Goal: Task Accomplishment & Management: Use online tool/utility

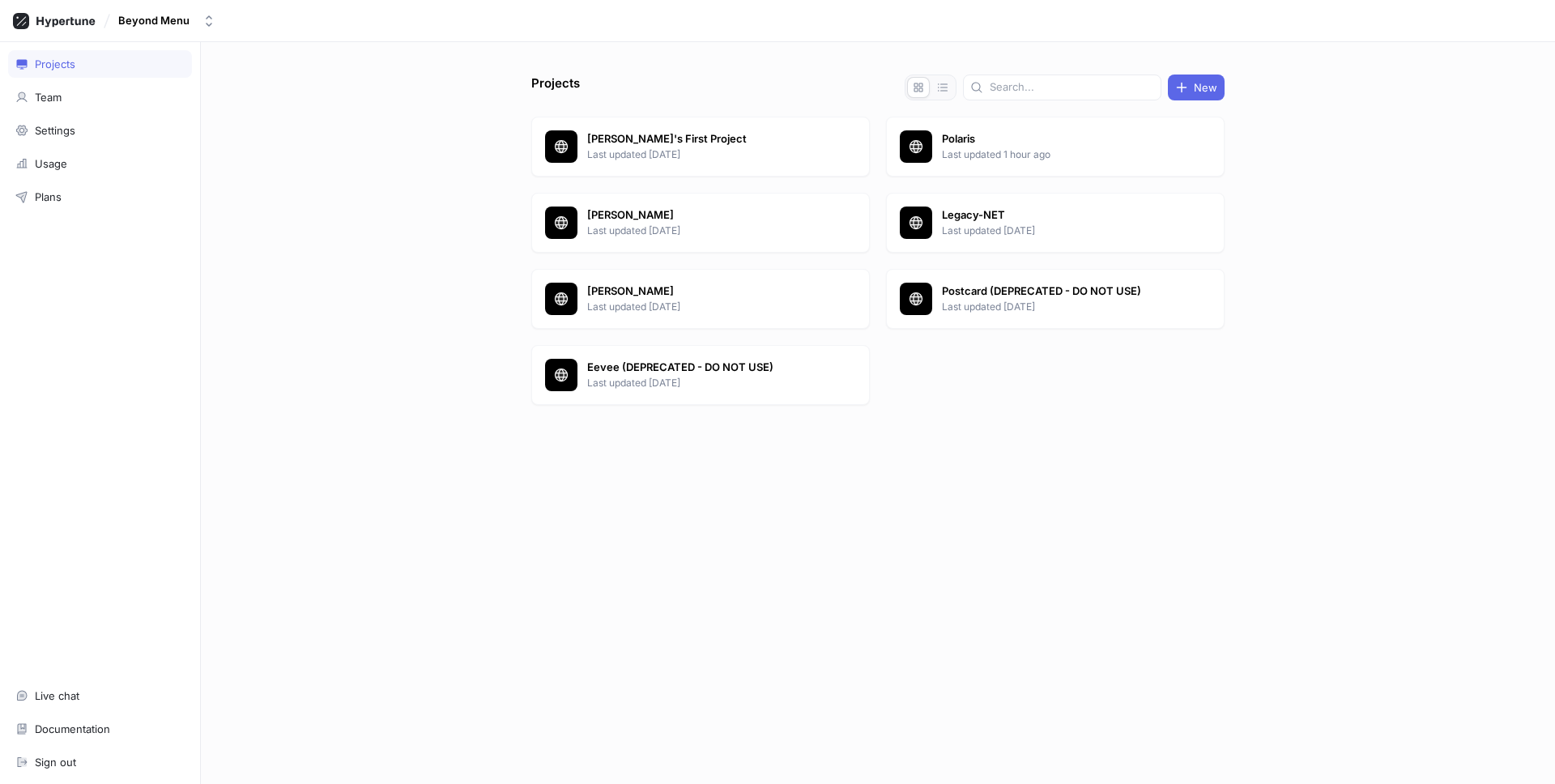
click at [759, 71] on div "Projects New Mieszko's First Project Last updated 2 years ago Polaris Last upda…" at bounding box center [878, 412] width 1355 height 742
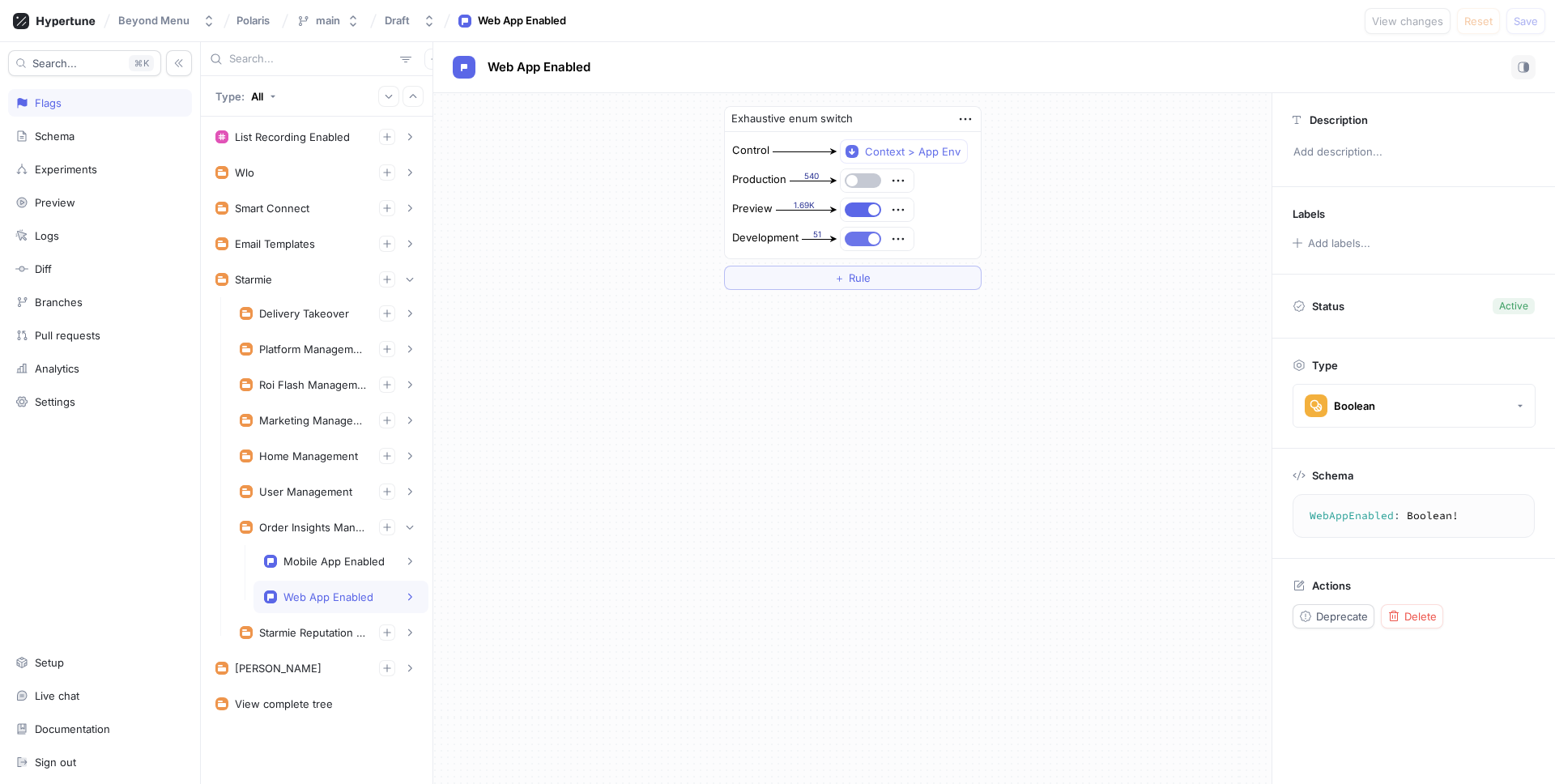
click at [872, 243] on span "button" at bounding box center [874, 239] width 11 height 11
click at [324, 565] on div "Mobile App Enabled" at bounding box center [334, 561] width 101 height 13
type textarea "MobileAppEnabled: Boolean!"
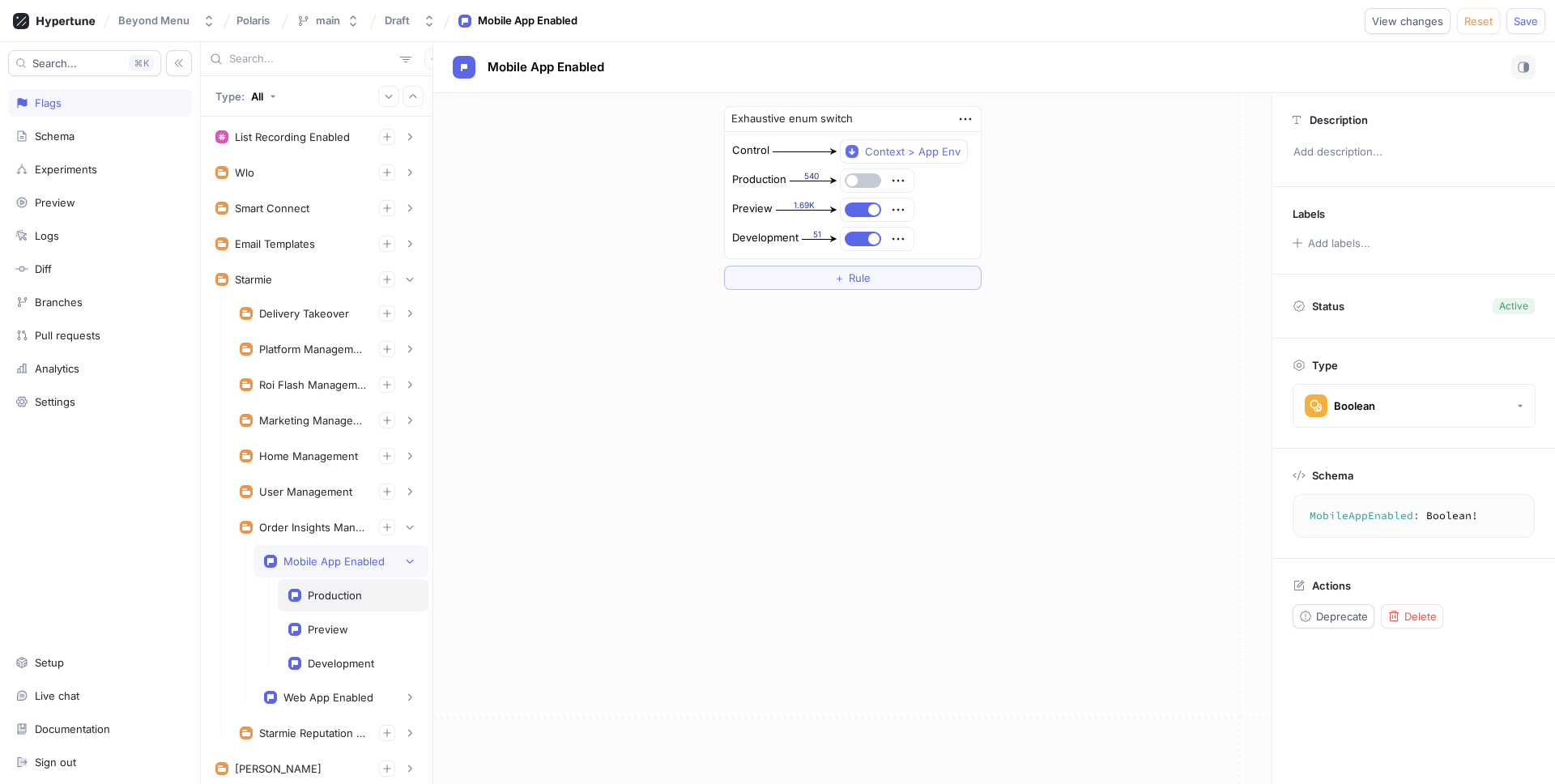
click at [360, 597] on div "Production" at bounding box center [334, 595] width 54 height 13
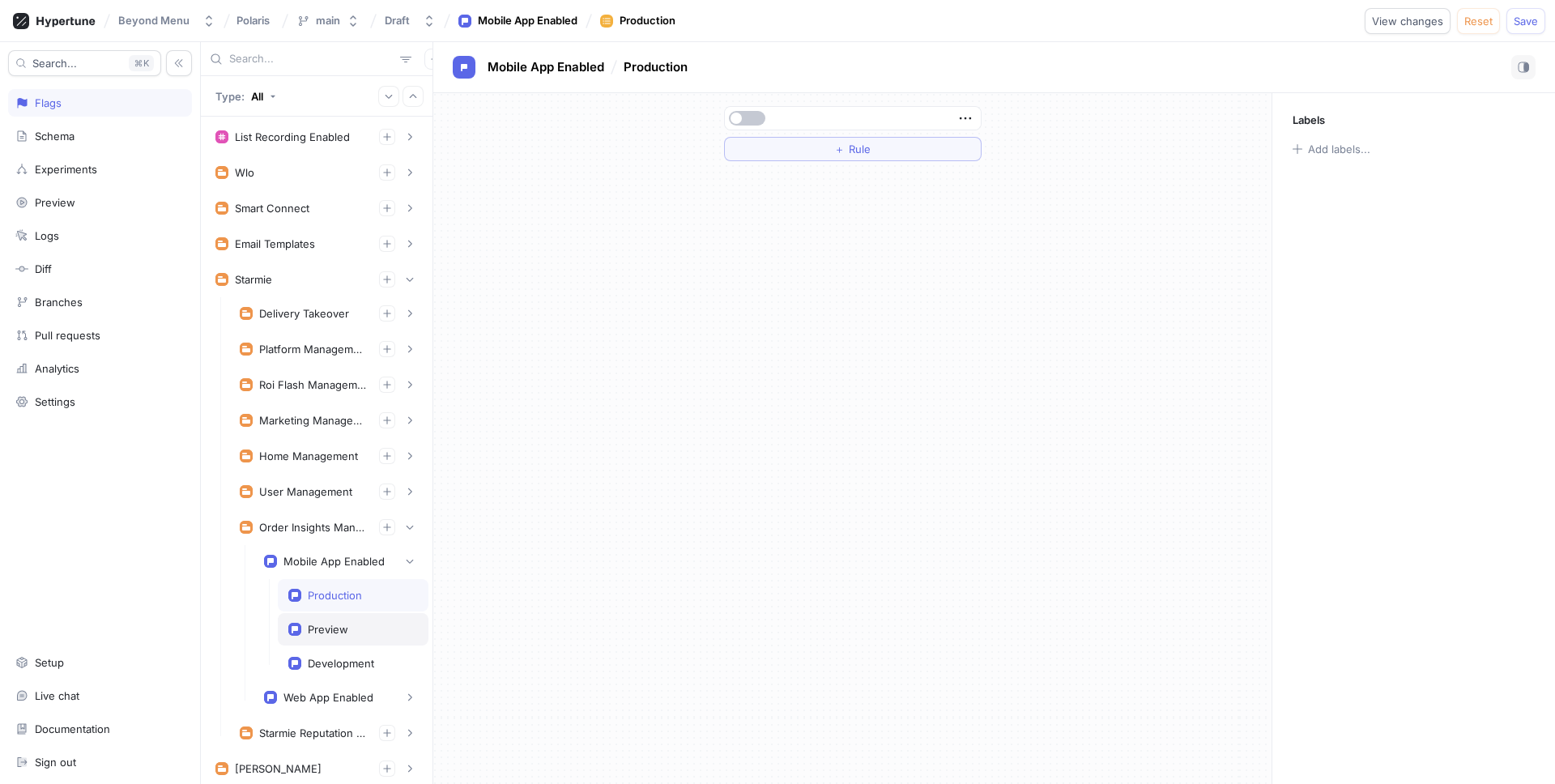
click at [359, 623] on div "Preview" at bounding box center [353, 630] width 130 height 13
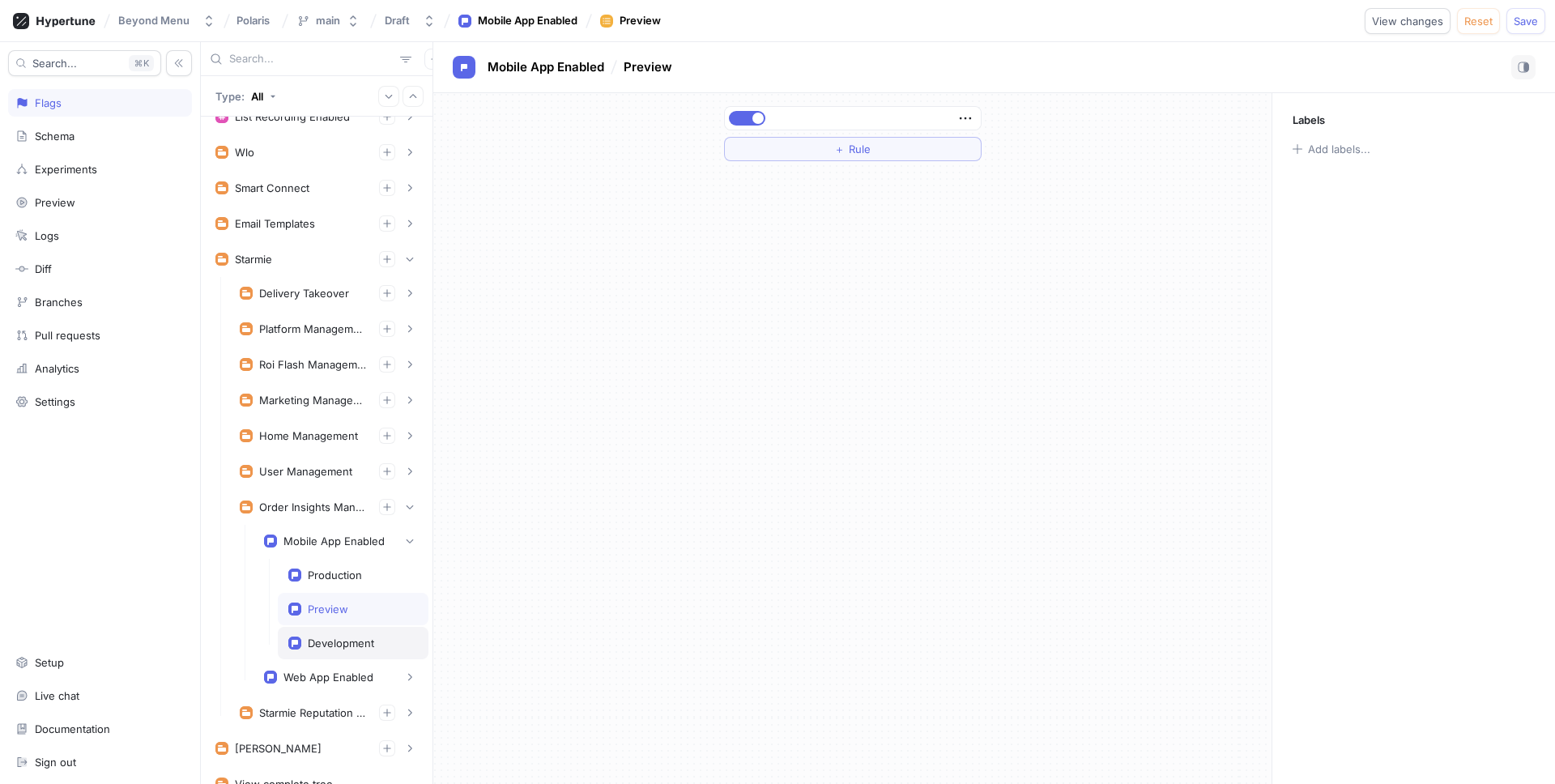
click at [355, 638] on div "Development" at bounding box center [341, 643] width 67 height 13
click at [352, 604] on div "Preview" at bounding box center [353, 610] width 130 height 13
click at [351, 574] on div "Production" at bounding box center [334, 575] width 54 height 13
click at [347, 616] on div "Preview" at bounding box center [353, 609] width 151 height 32
click at [346, 636] on div "Development" at bounding box center [341, 643] width 67 height 13
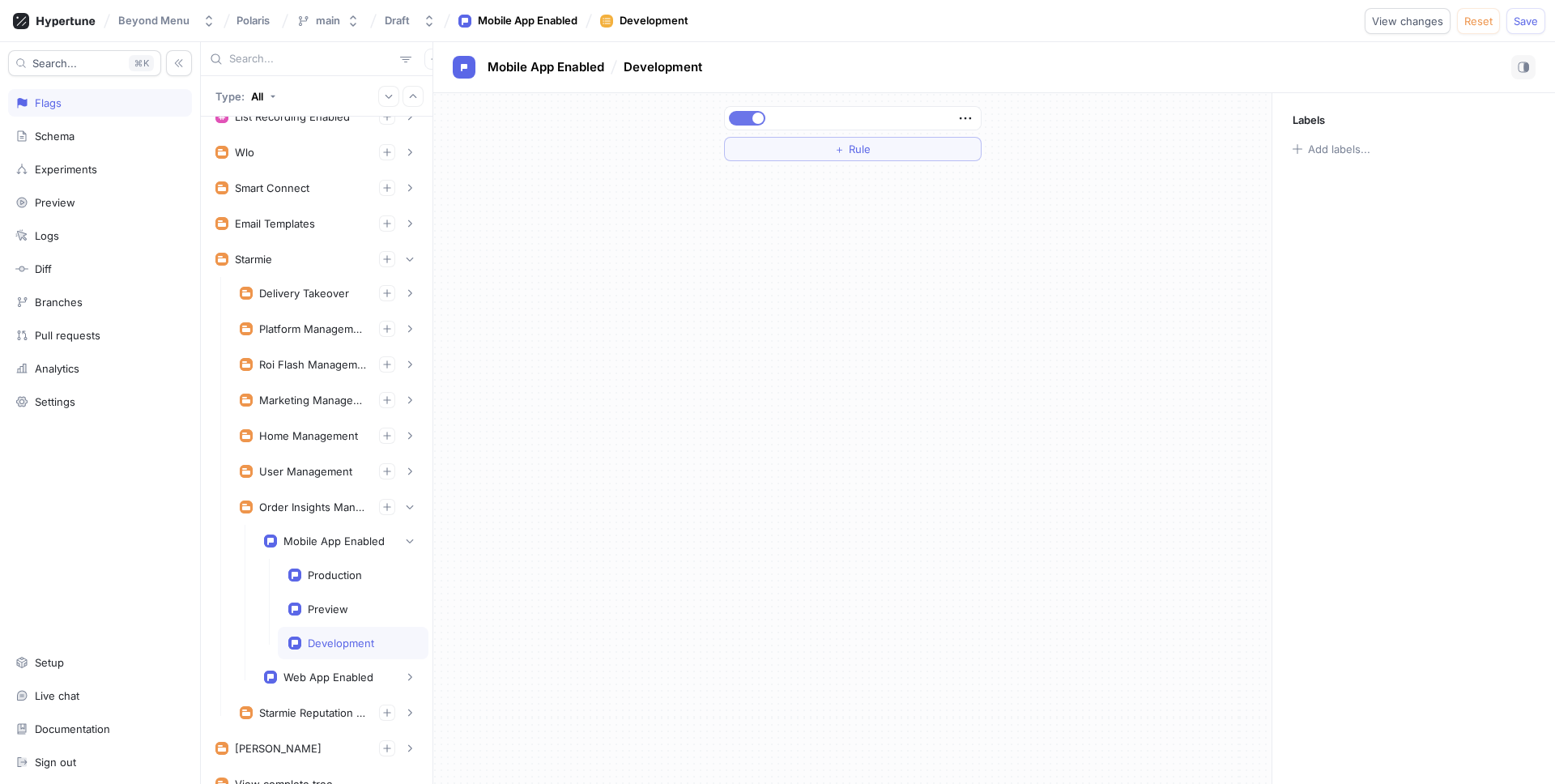
click at [748, 116] on button "button" at bounding box center [747, 117] width 36 height 14
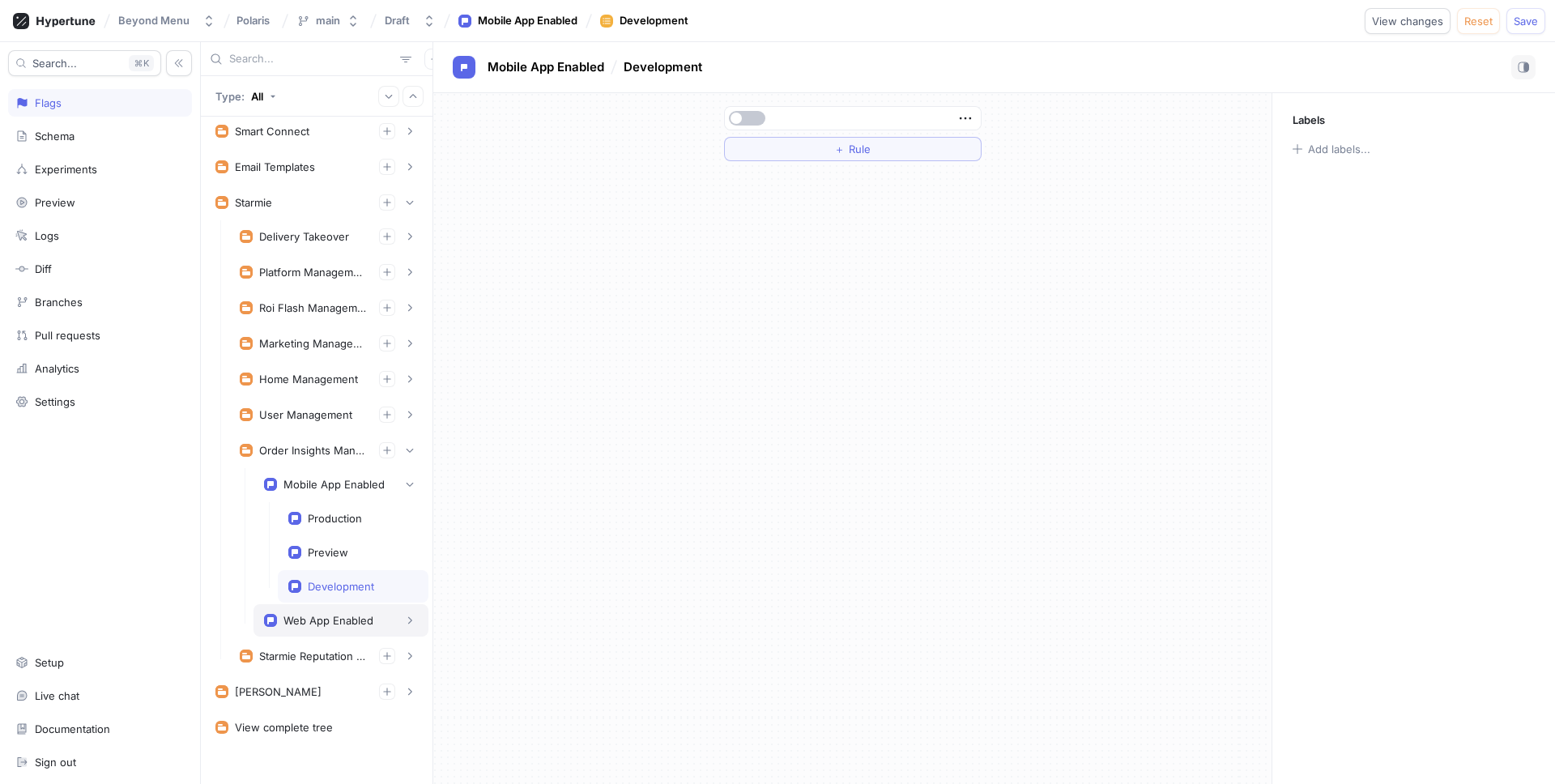
click at [397, 627] on div "Web App Enabled" at bounding box center [341, 620] width 154 height 16
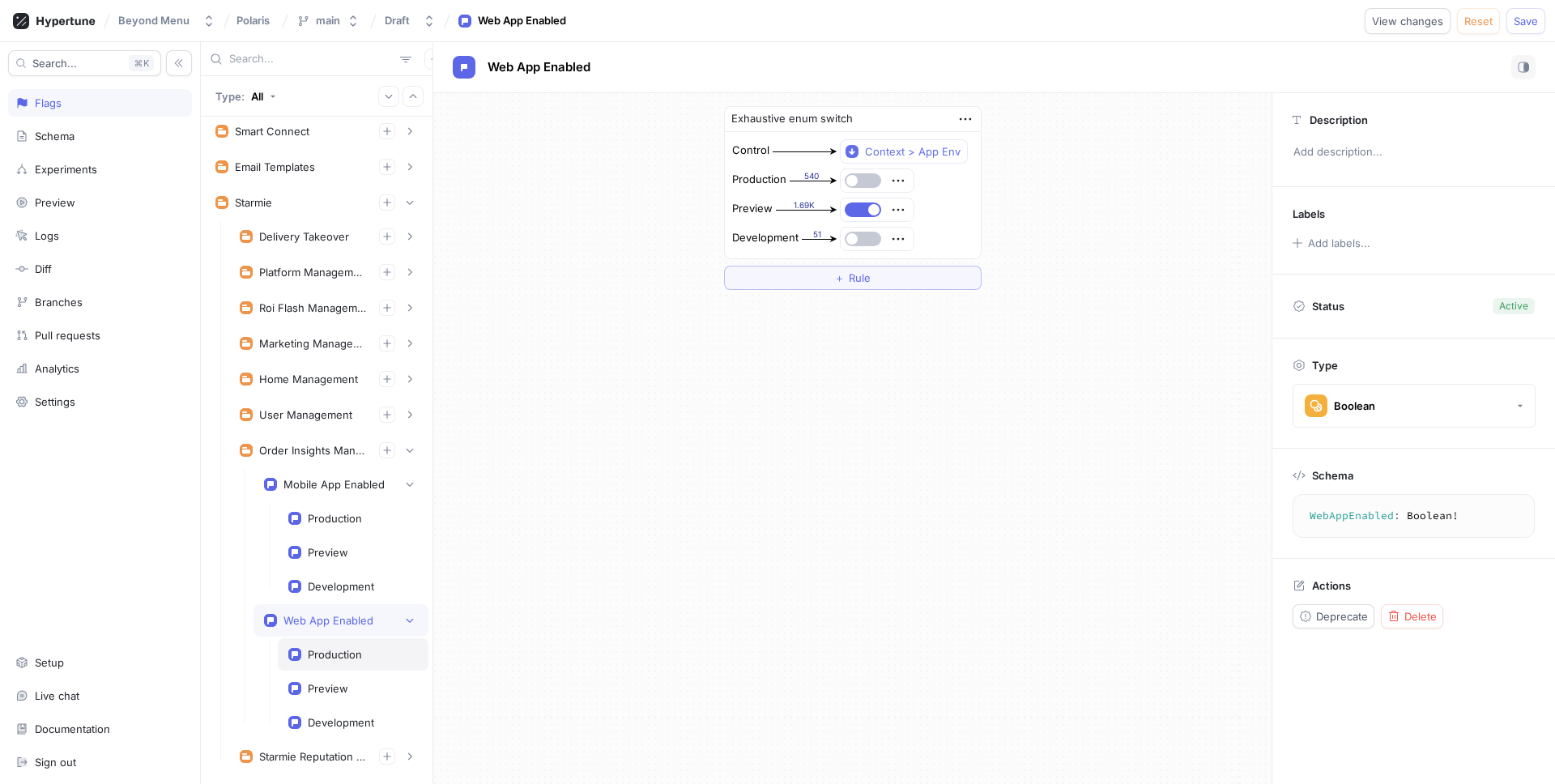
scroll to position [103, 0]
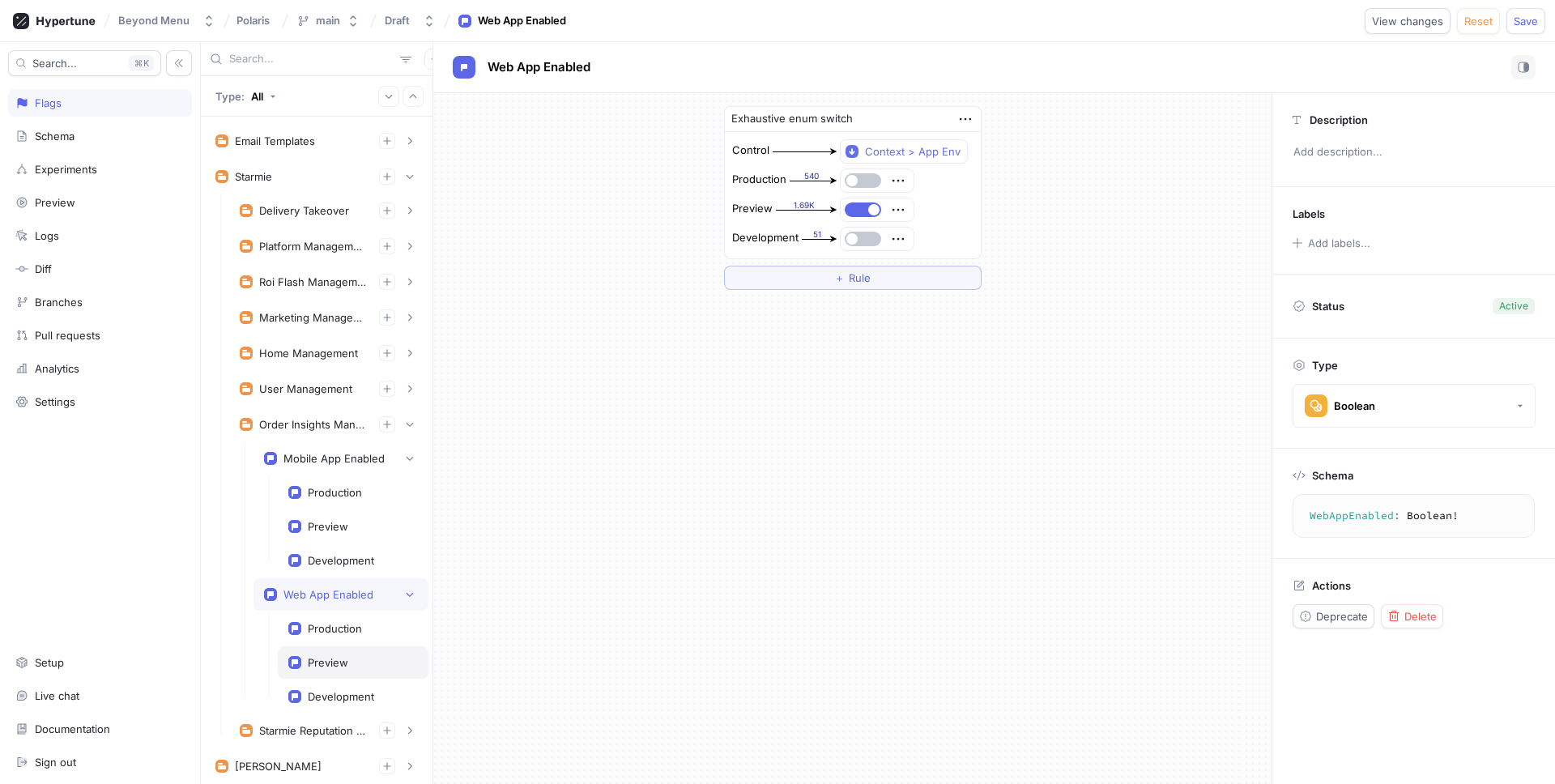
click at [354, 658] on div "Preview" at bounding box center [353, 663] width 130 height 13
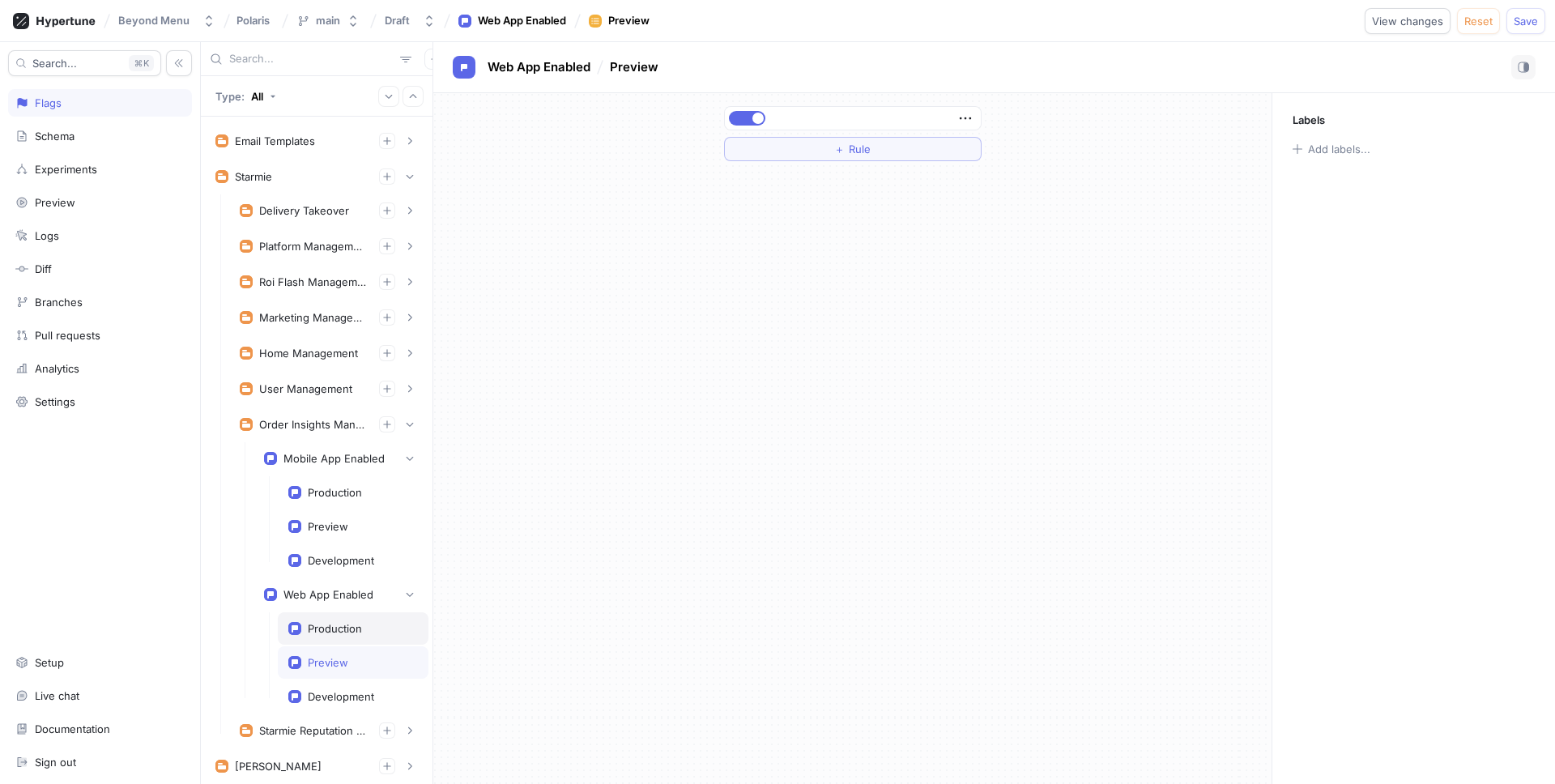
click at [350, 636] on div "Production" at bounding box center [353, 629] width 151 height 32
click at [351, 686] on div "Development" at bounding box center [353, 696] width 151 height 32
click at [347, 593] on div "Web App Enabled" at bounding box center [329, 594] width 90 height 13
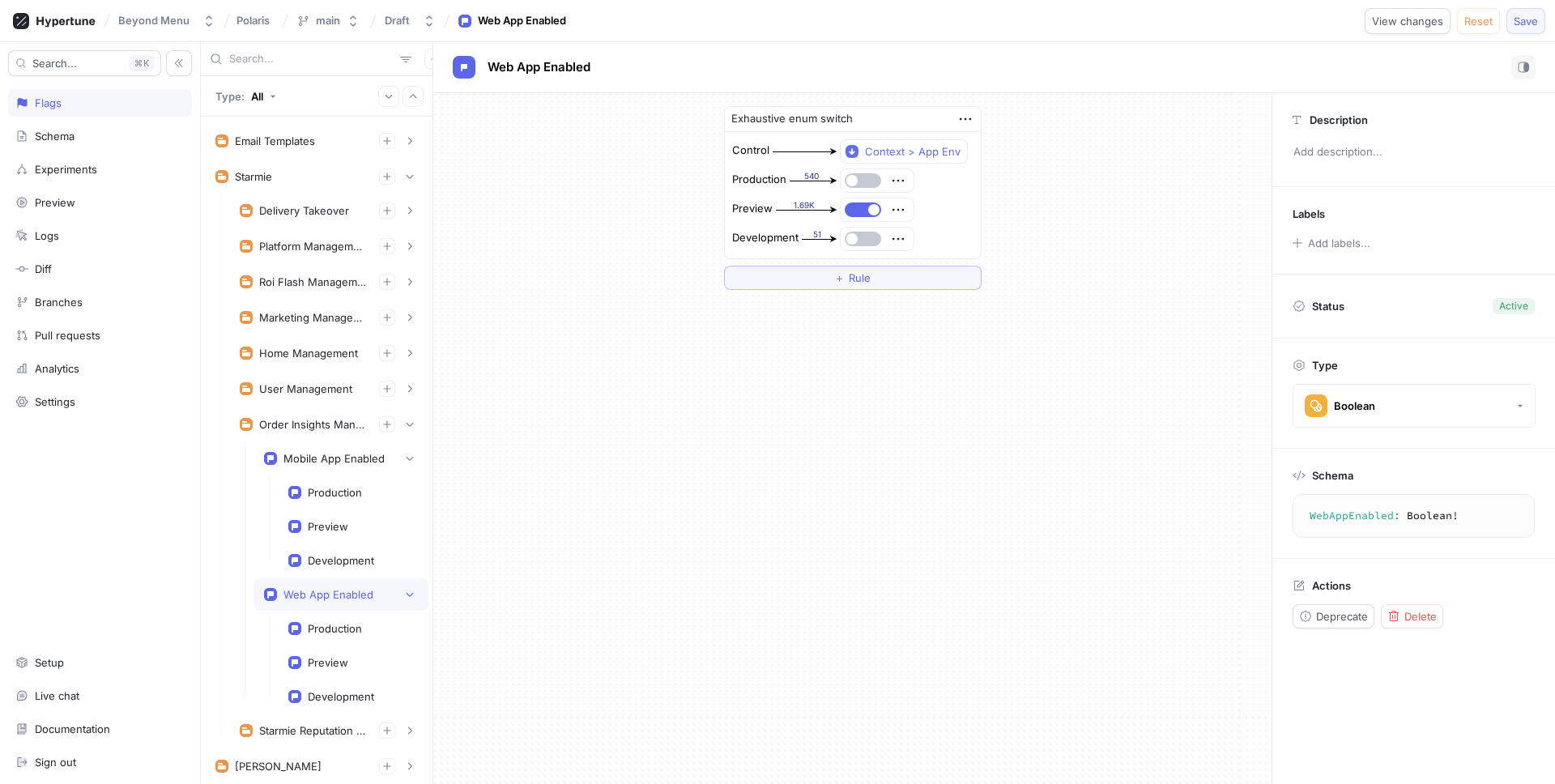
click at [1527, 30] on button "Save" at bounding box center [1525, 21] width 39 height 26
click at [858, 245] on button "button" at bounding box center [863, 238] width 36 height 14
drag, startPoint x: 335, startPoint y: 561, endPoint x: 349, endPoint y: 558, distance: 14.3
click at [335, 561] on div "Development" at bounding box center [341, 561] width 67 height 13
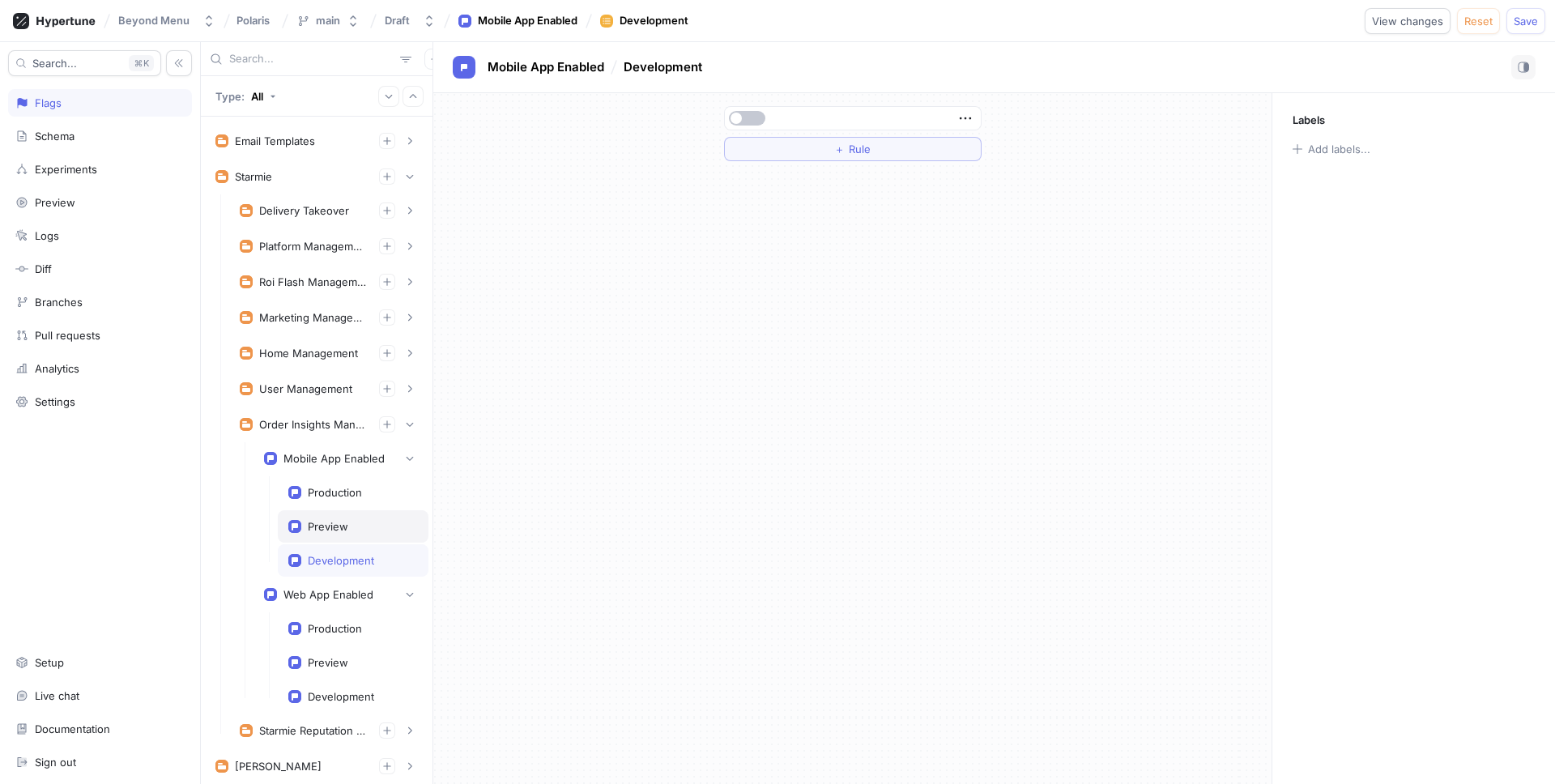
click at [320, 527] on div "Preview" at bounding box center [328, 527] width 41 height 13
click at [336, 496] on div "Production" at bounding box center [334, 493] width 54 height 13
click at [336, 525] on div "Preview" at bounding box center [328, 527] width 41 height 13
click at [333, 570] on div "Development" at bounding box center [353, 560] width 151 height 32
click at [749, 121] on button "button" at bounding box center [747, 117] width 36 height 14
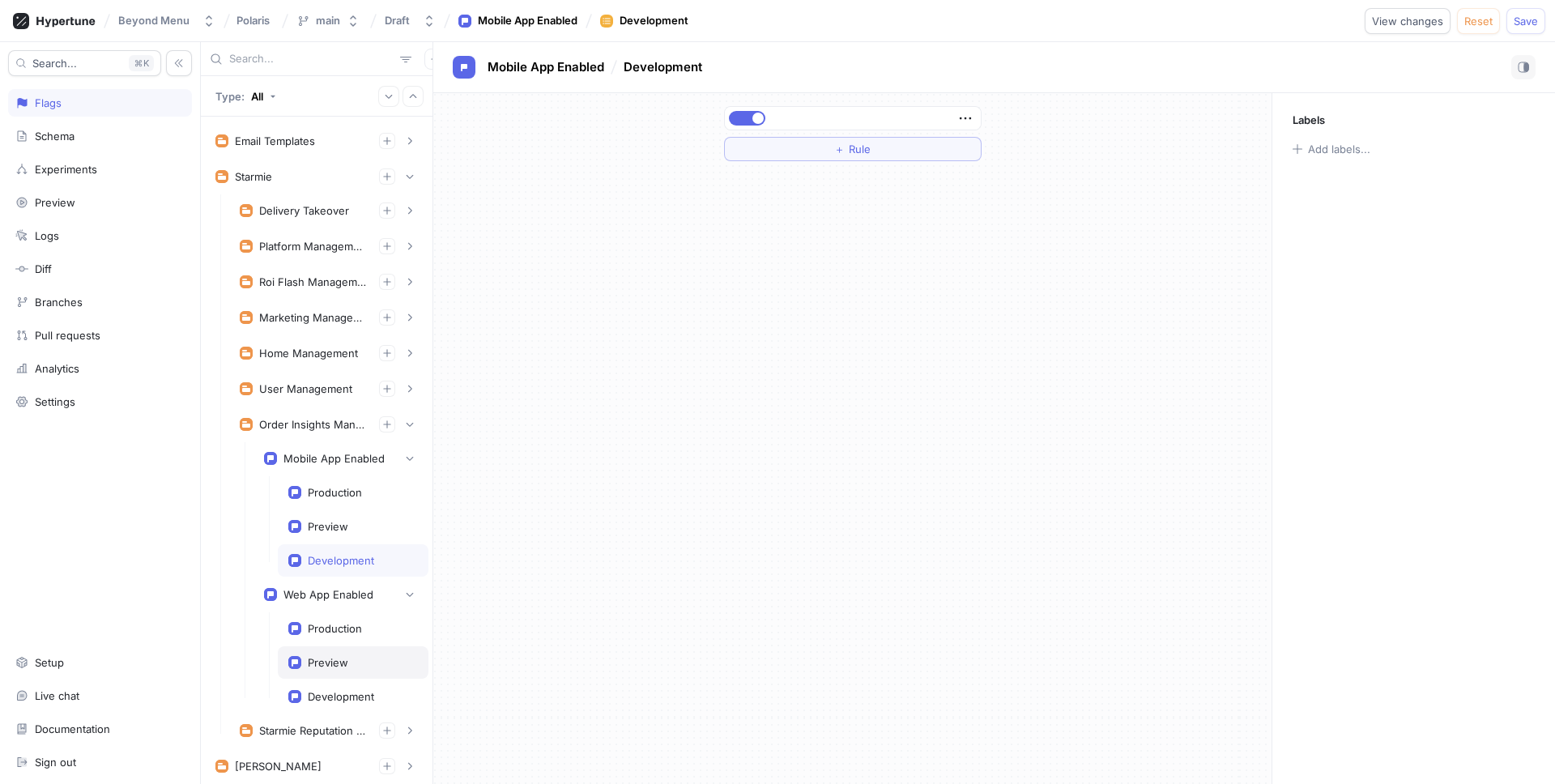
click at [327, 662] on div "Preview" at bounding box center [328, 663] width 41 height 13
click at [333, 693] on div "Development" at bounding box center [341, 696] width 67 height 13
click at [1522, 20] on span "Save" at bounding box center [1526, 21] width 25 height 10
click at [341, 631] on div "Production" at bounding box center [334, 629] width 54 height 13
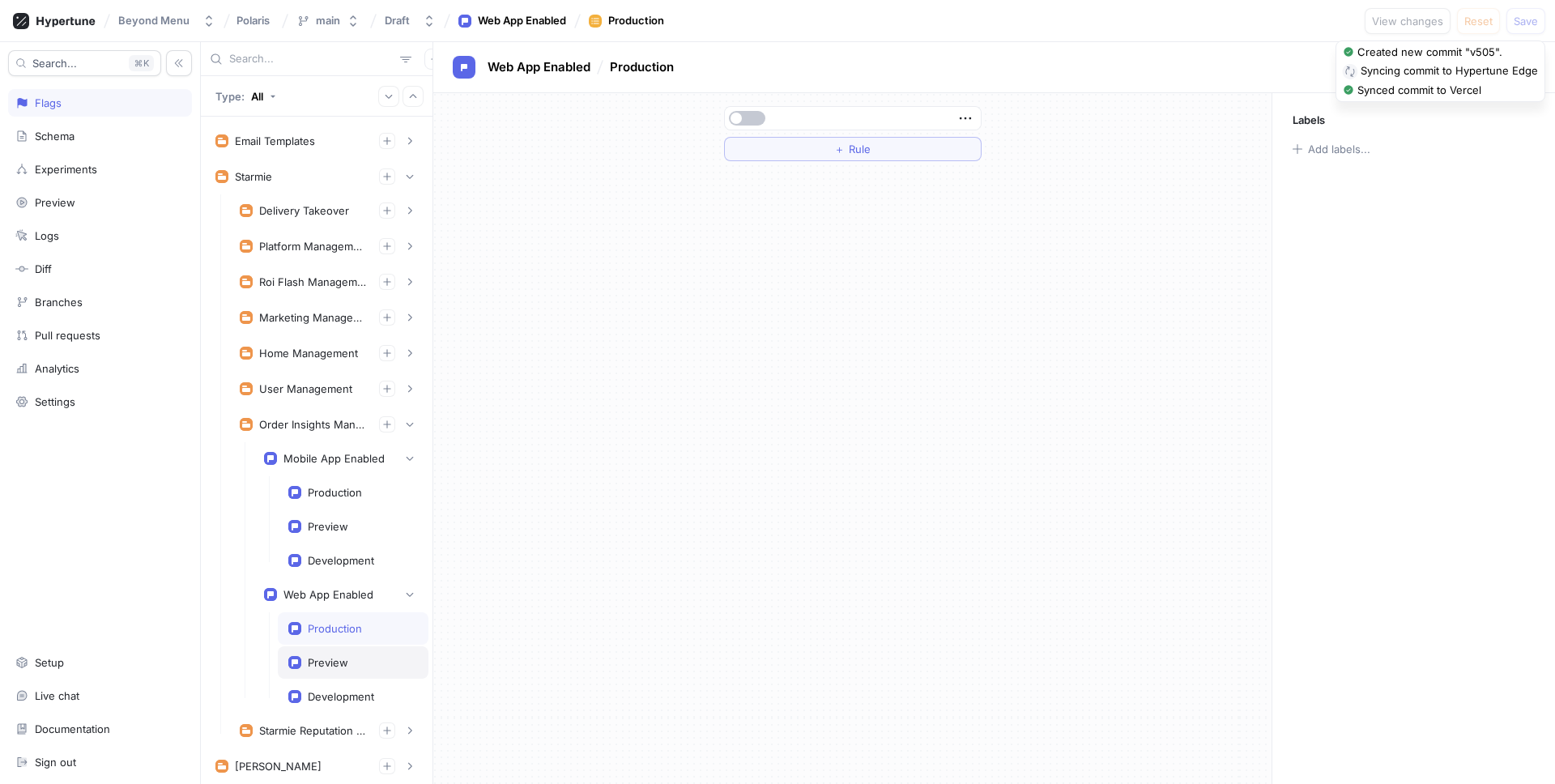
click at [344, 671] on div "Preview" at bounding box center [353, 662] width 151 height 32
click at [343, 692] on div "Development" at bounding box center [341, 696] width 67 height 13
click at [327, 556] on div "Development" at bounding box center [341, 561] width 67 height 13
click at [333, 534] on div "Preview" at bounding box center [353, 527] width 151 height 32
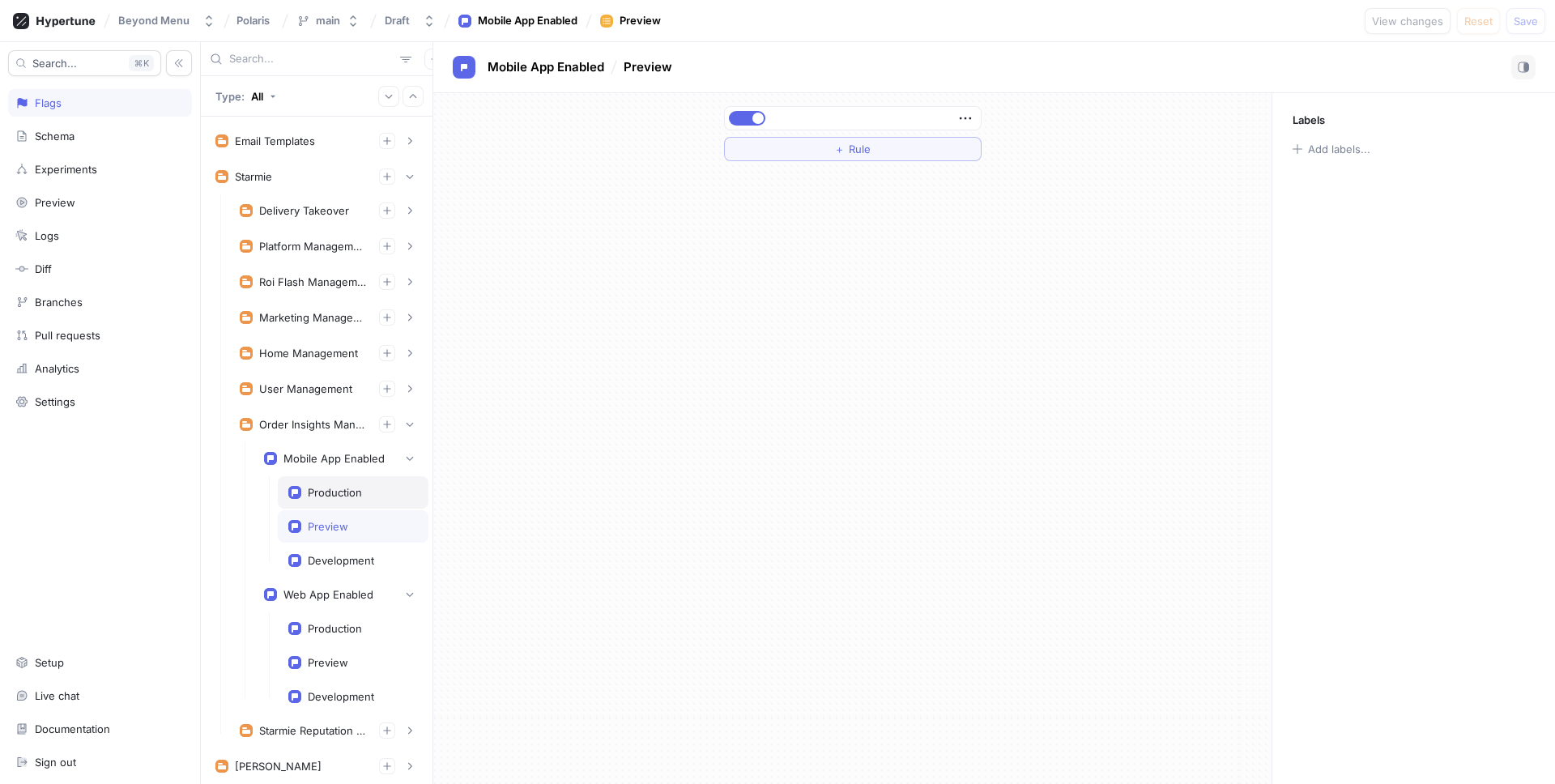
click at [347, 492] on div "Production" at bounding box center [334, 493] width 54 height 13
drag, startPoint x: 340, startPoint y: 527, endPoint x: 339, endPoint y: 535, distance: 8.1
click at [340, 527] on div "Preview" at bounding box center [328, 527] width 41 height 13
click at [338, 559] on div "Development" at bounding box center [341, 561] width 67 height 13
